Goal: Check status

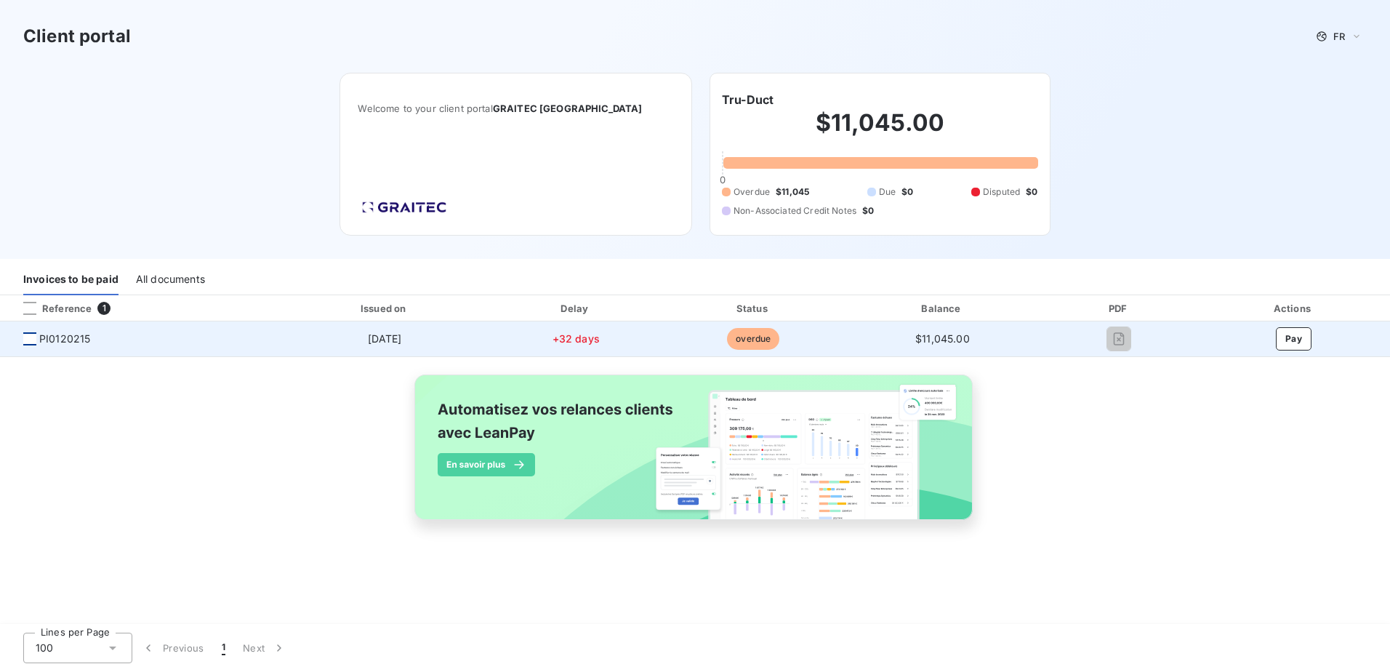
click at [32, 338] on div at bounding box center [29, 338] width 13 height 13
